Goal: Use online tool/utility: Use online tool/utility

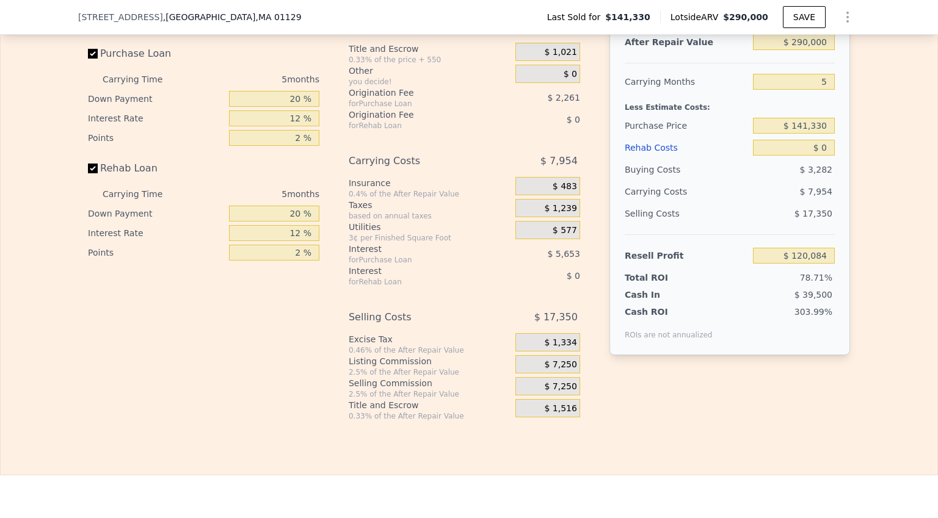
scroll to position [1787, 0]
drag, startPoint x: 826, startPoint y: 63, endPoint x: 796, endPoint y: 61, distance: 30.0
click at [796, 51] on input "$ 290,000" at bounding box center [794, 43] width 82 height 16
type input "$ 25"
type input "-$ 152,610"
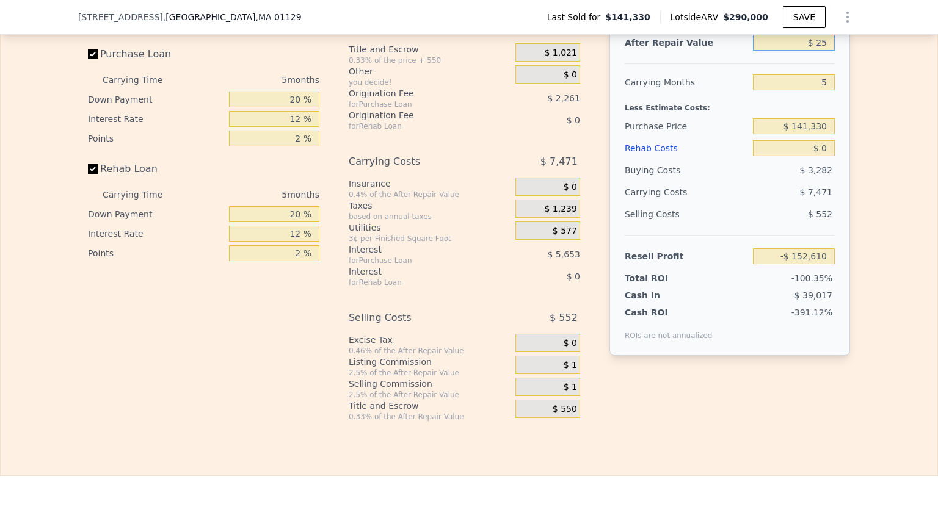
type input "$ 250"
type input "-$ 152,397"
type input "$ 25,000"
type input "-$ 129,123"
type input "$ 250,000"
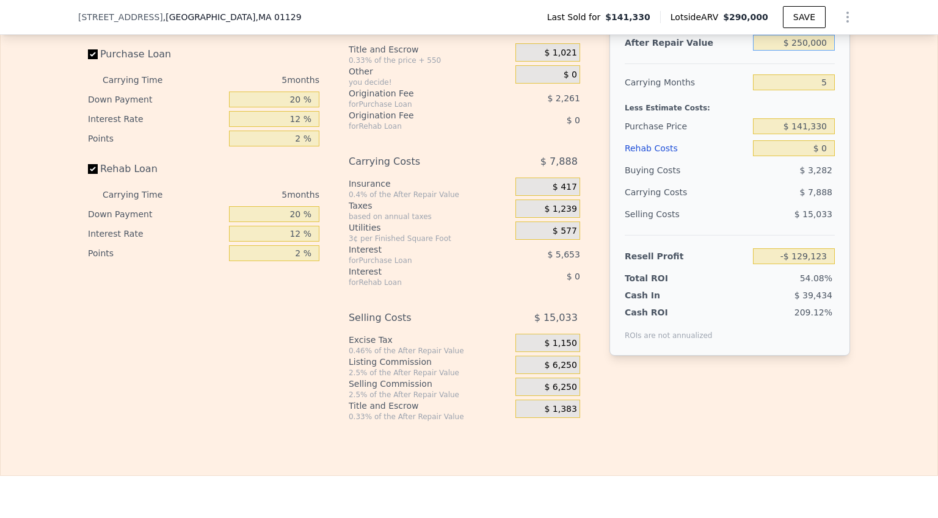
type input "$ 82,467"
type input "$ 25,000"
type input "-$ 129,123"
type input "$ 250,000"
type input "$ 82,467"
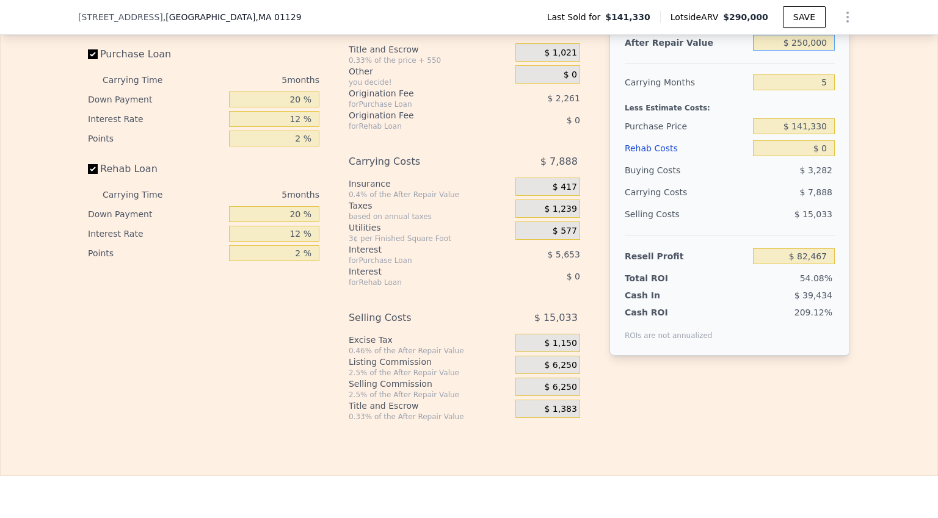
type input "$ 250,000"
click at [824, 90] on input "5" at bounding box center [794, 82] width 82 height 16
type input "8"
type input "$ 77,734"
type input "8"
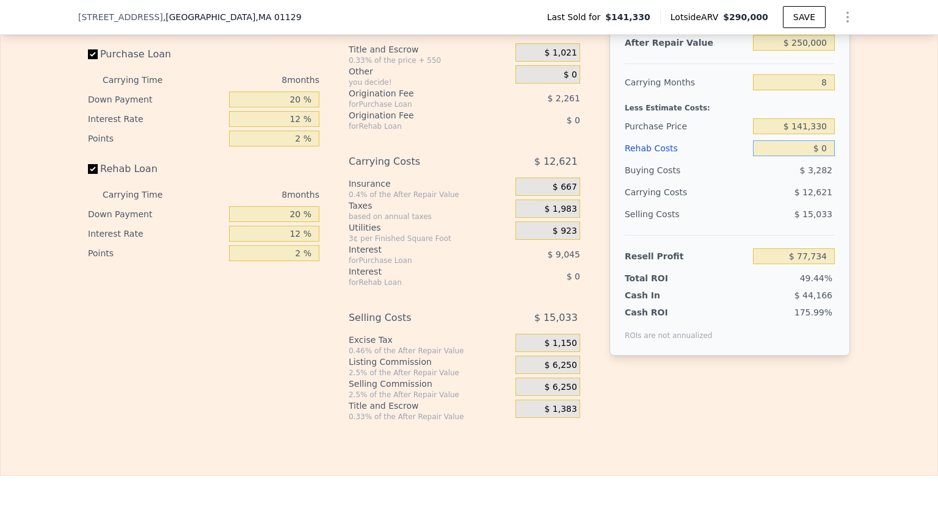
click at [822, 156] on input "$ 0" at bounding box center [794, 148] width 82 height 16
drag, startPoint x: 825, startPoint y: 273, endPoint x: 799, endPoint y: 273, distance: 26.3
click at [799, 264] on input "$ 77,734" at bounding box center [794, 256] width 82 height 16
type input "$ 50,000"
click at [791, 134] on input "$ 141,330" at bounding box center [794, 126] width 82 height 16
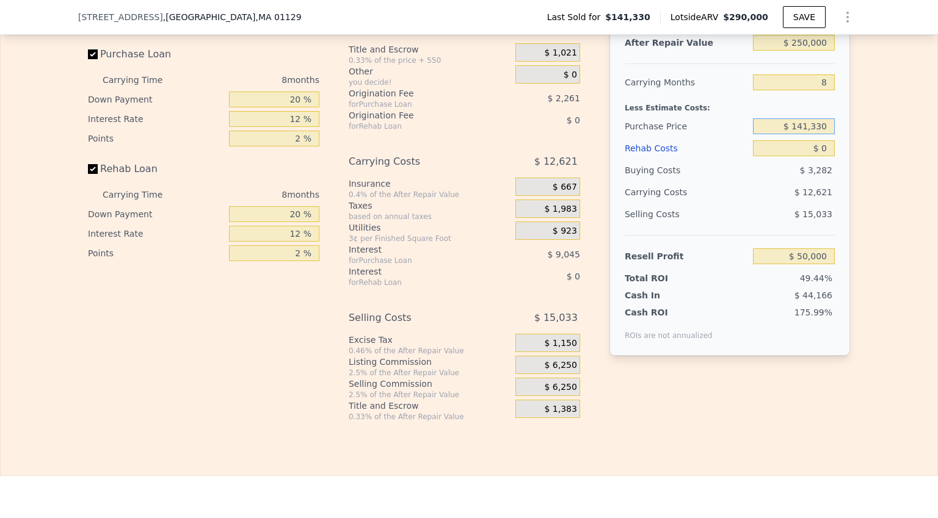
type input "$ 166,936"
type input "$ 50,001"
drag, startPoint x: 828, startPoint y: 143, endPoint x: 819, endPoint y: 144, distance: 8.6
click at [819, 134] on input "$ 166,936" at bounding box center [794, 126] width 82 height 16
click at [826, 134] on input "$ 166,936" at bounding box center [794, 126] width 82 height 16
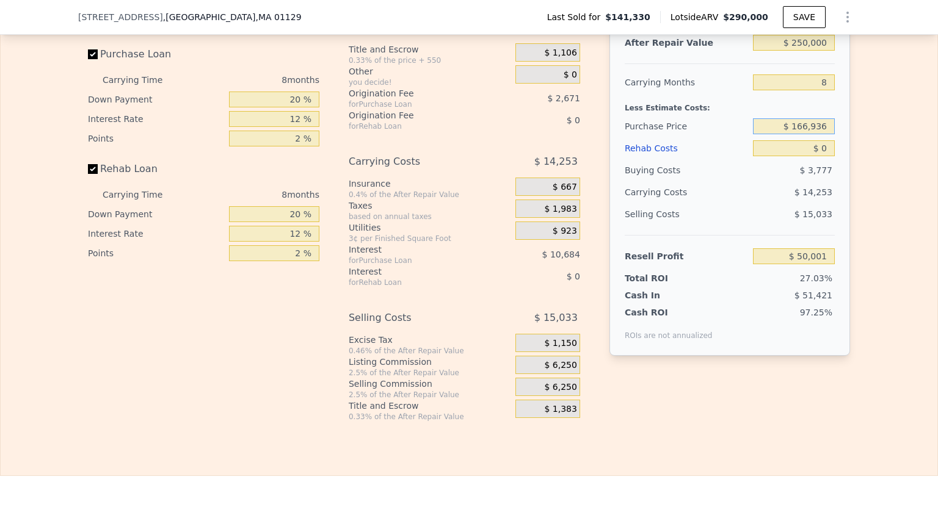
drag, startPoint x: 826, startPoint y: 143, endPoint x: 811, endPoint y: 147, distance: 15.8
click at [811, 134] on input "$ 166,936" at bounding box center [794, 126] width 82 height 16
click at [820, 90] on input "8" at bounding box center [794, 82] width 82 height 16
